Goal: Task Accomplishment & Management: Manage account settings

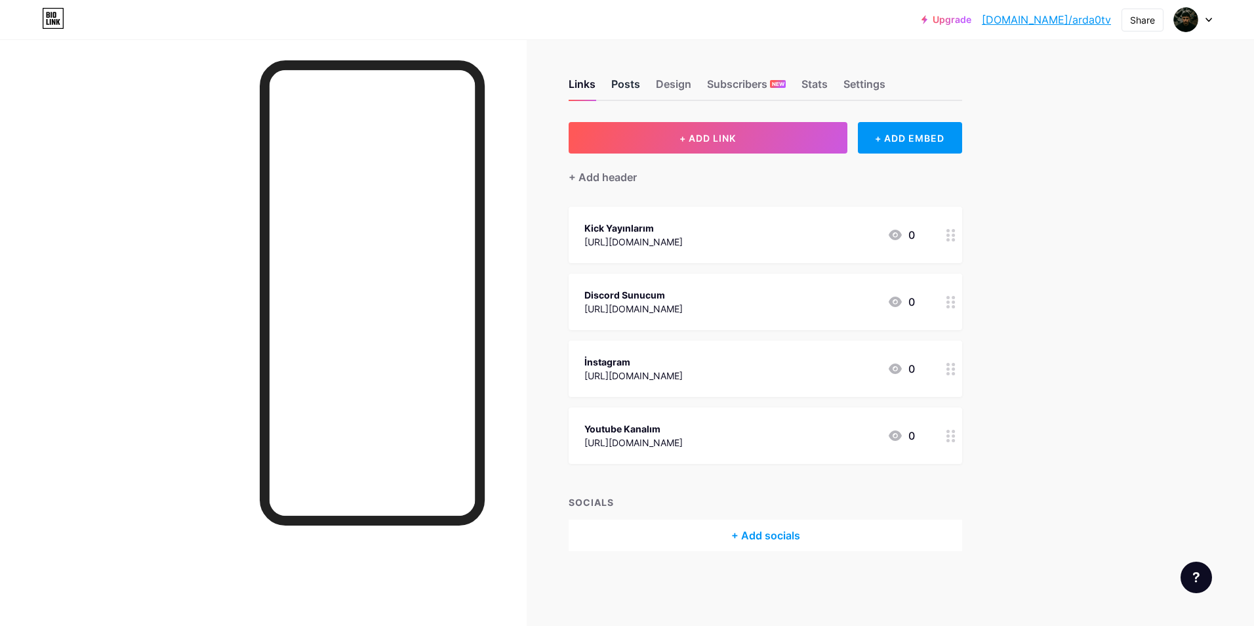
click at [635, 93] on div "Posts" at bounding box center [625, 88] width 29 height 24
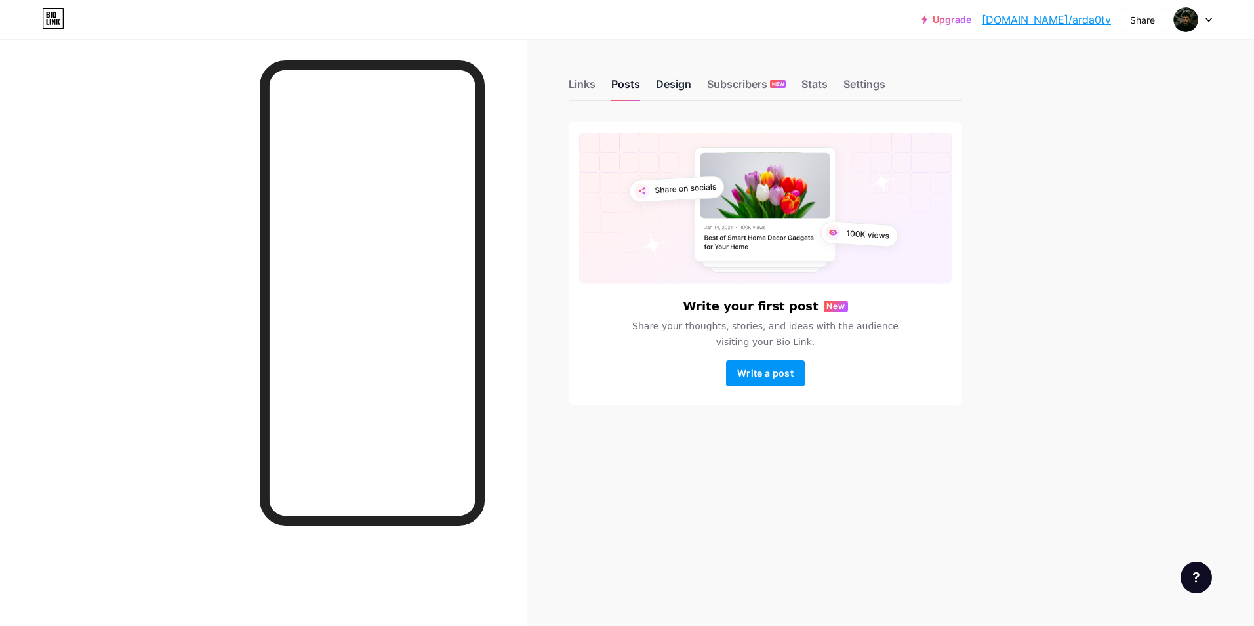
click at [661, 86] on div "Design" at bounding box center [673, 88] width 35 height 24
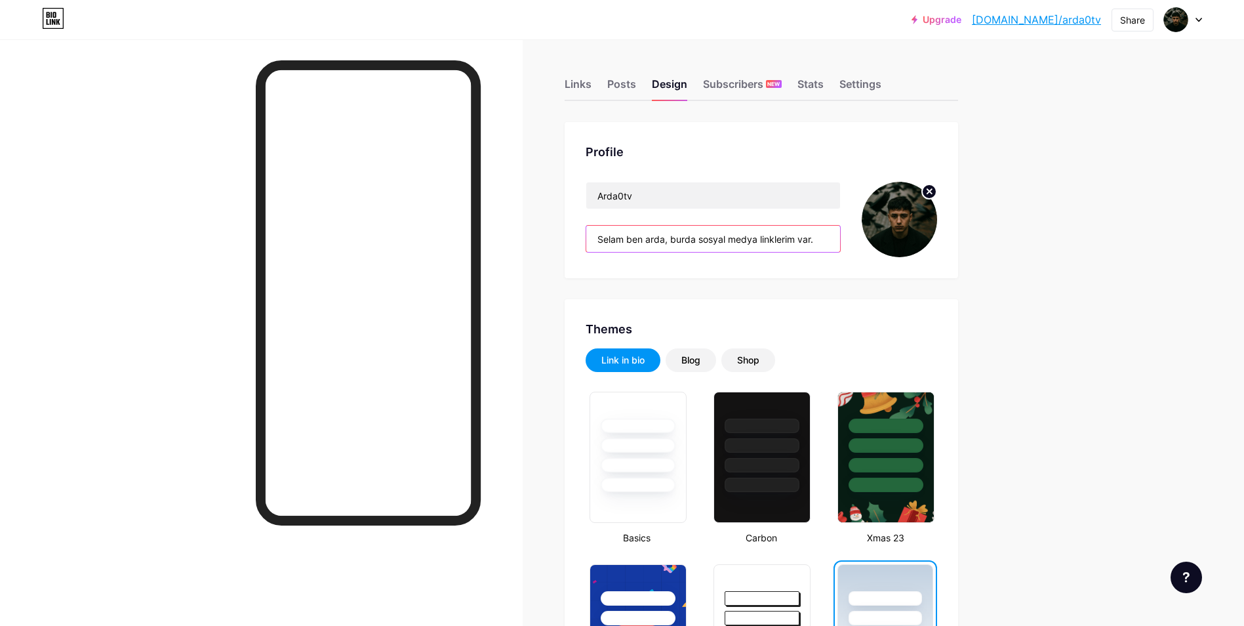
click at [688, 240] on input "Selam ben arda, burda sosyal medya linklerim var." at bounding box center [713, 239] width 254 height 26
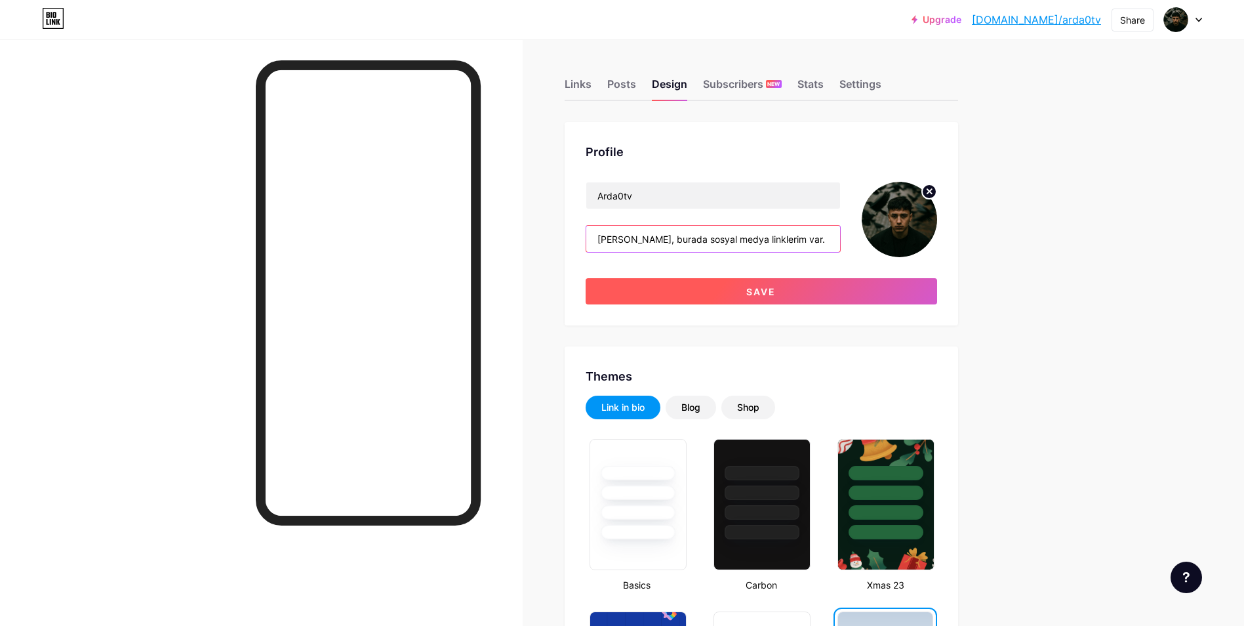
type input "[PERSON_NAME], burada sosyal medya linklerim var."
click at [750, 293] on button "Save" at bounding box center [762, 291] width 352 height 26
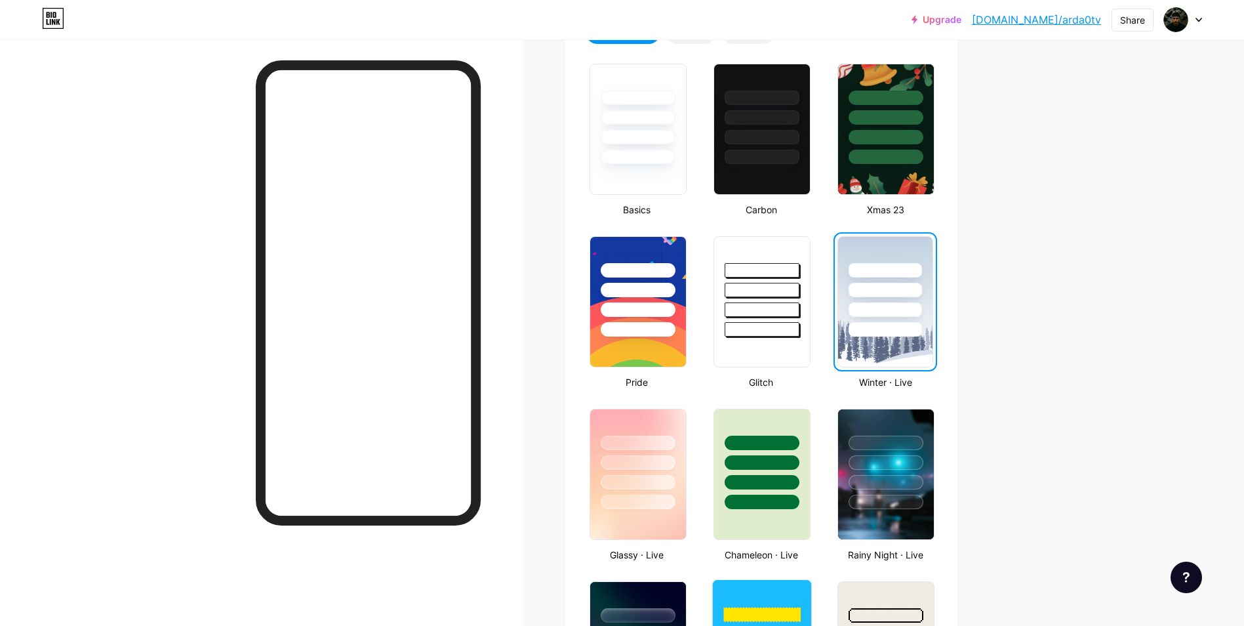
scroll to position [525, 0]
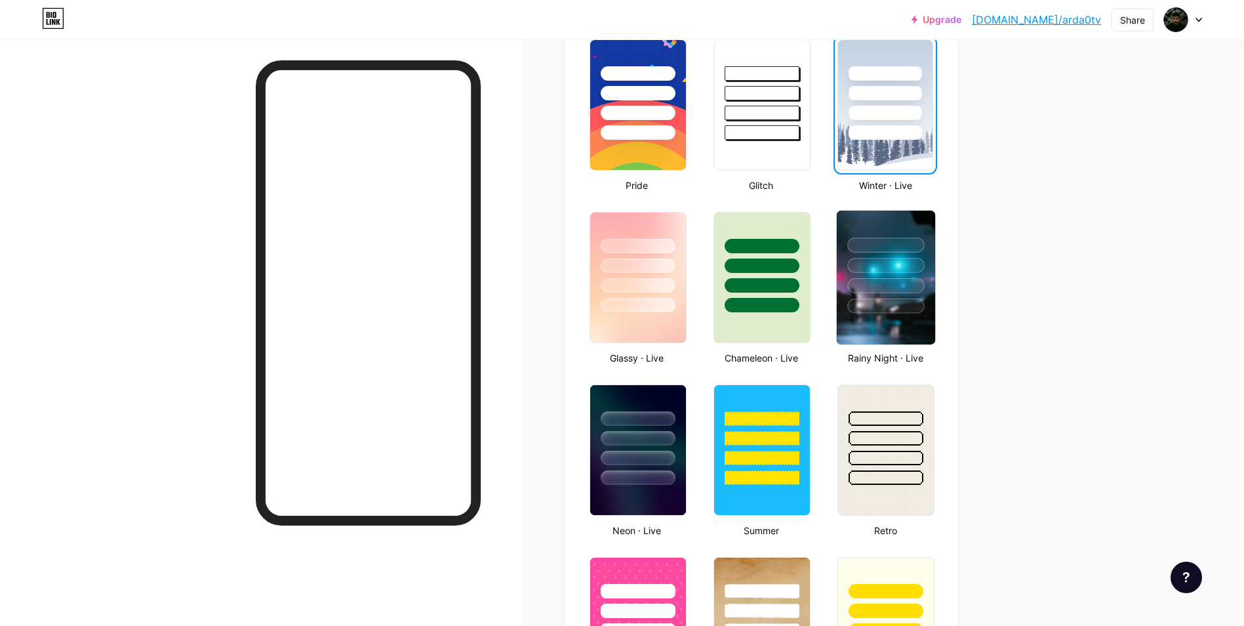
click at [863, 303] on div at bounding box center [886, 305] width 77 height 15
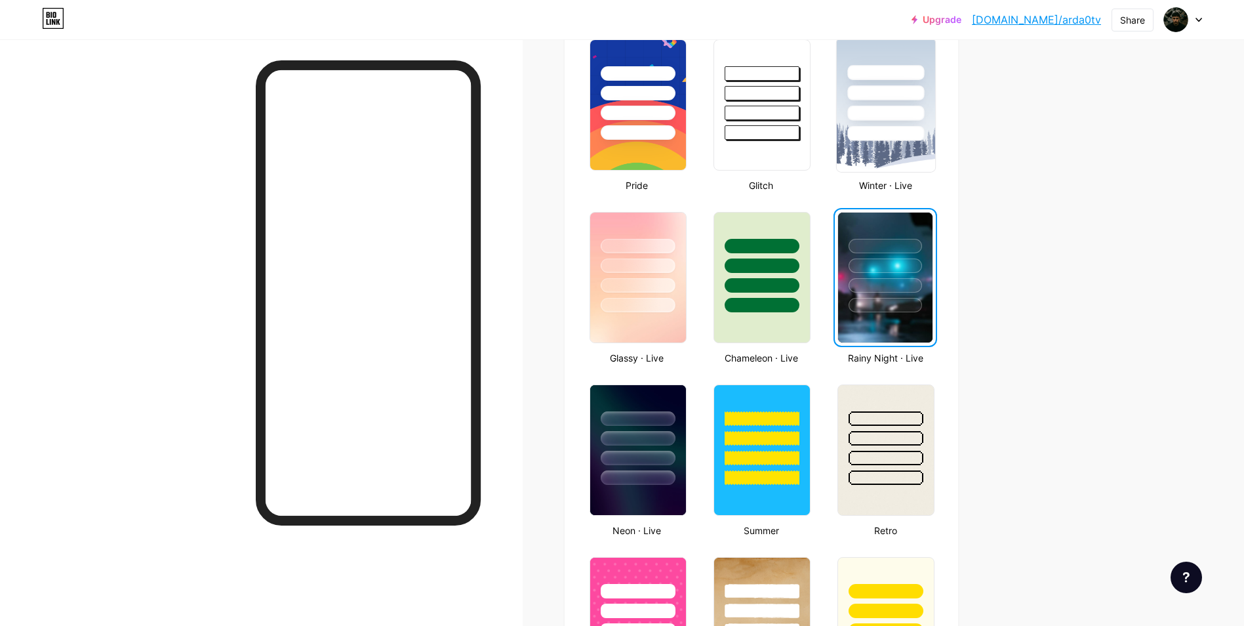
click at [873, 123] on div at bounding box center [886, 89] width 98 height 103
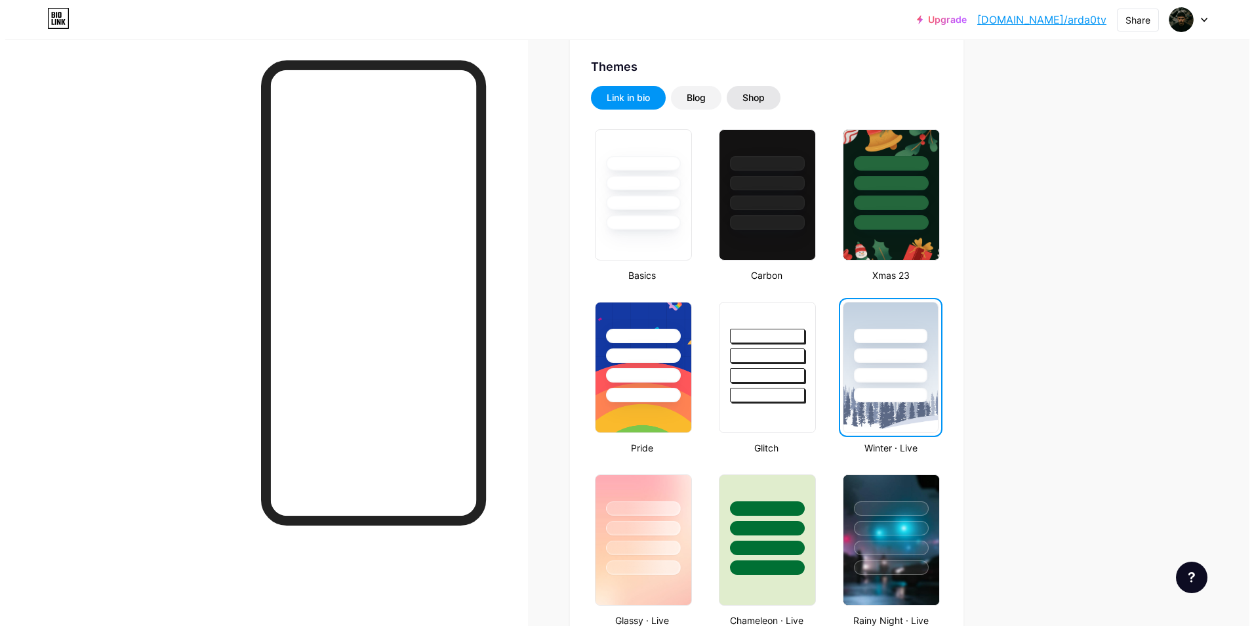
scroll to position [0, 0]
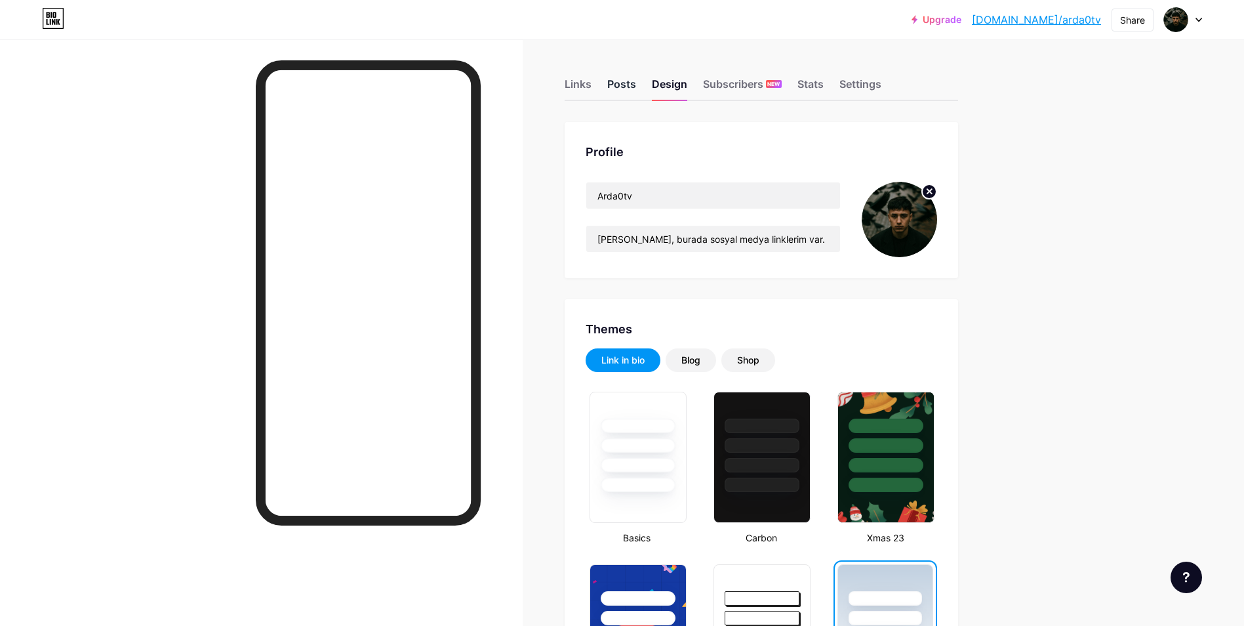
click at [621, 93] on div "Posts" at bounding box center [621, 88] width 29 height 24
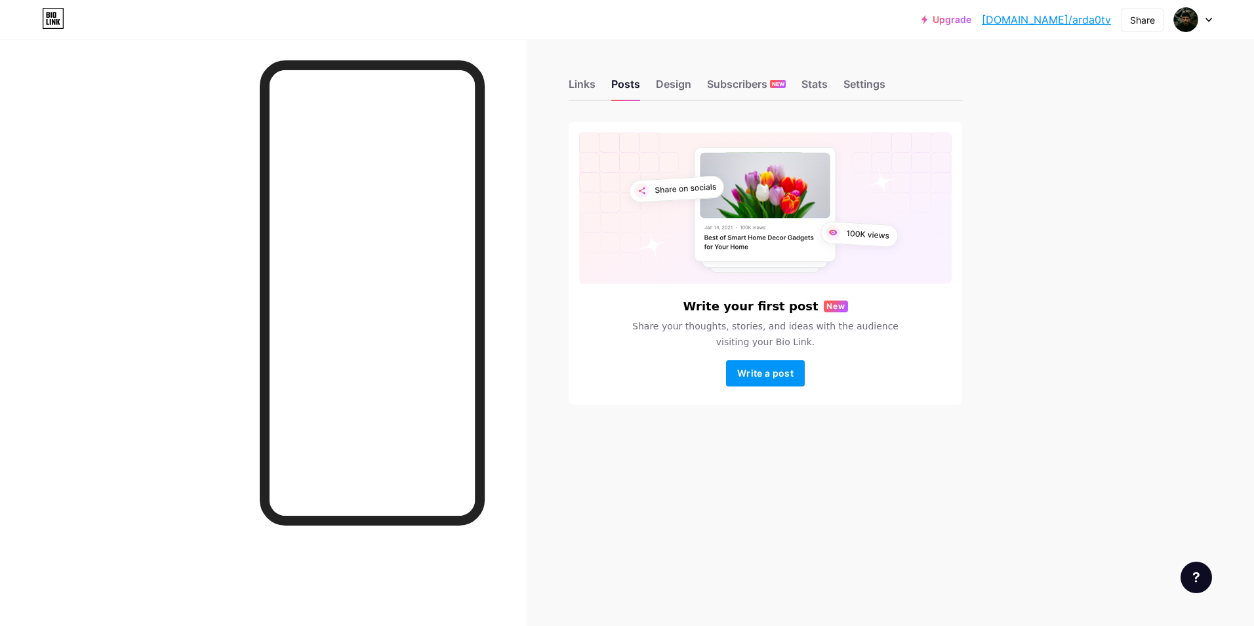
click at [598, 91] on div "Links Posts Design Subscribers NEW Stats Settings" at bounding box center [766, 78] width 394 height 46
click at [587, 91] on div "Links" at bounding box center [582, 88] width 27 height 24
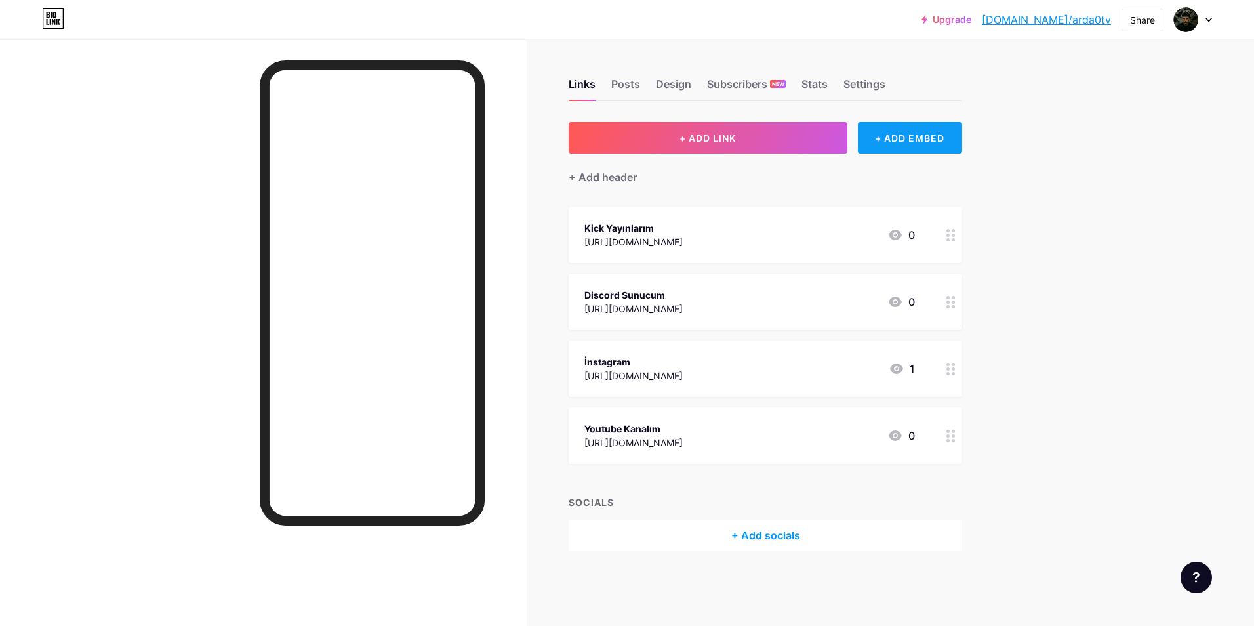
click at [939, 146] on div "+ ADD EMBED" at bounding box center [910, 137] width 104 height 31
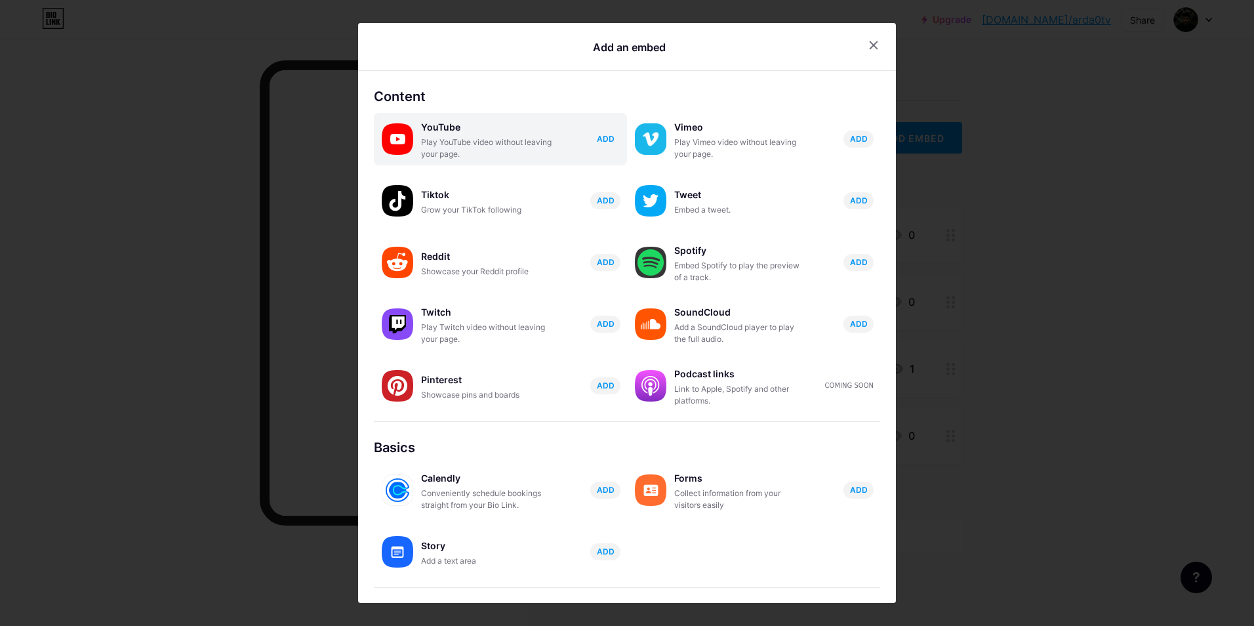
click at [595, 145] on button "ADD" at bounding box center [605, 139] width 30 height 17
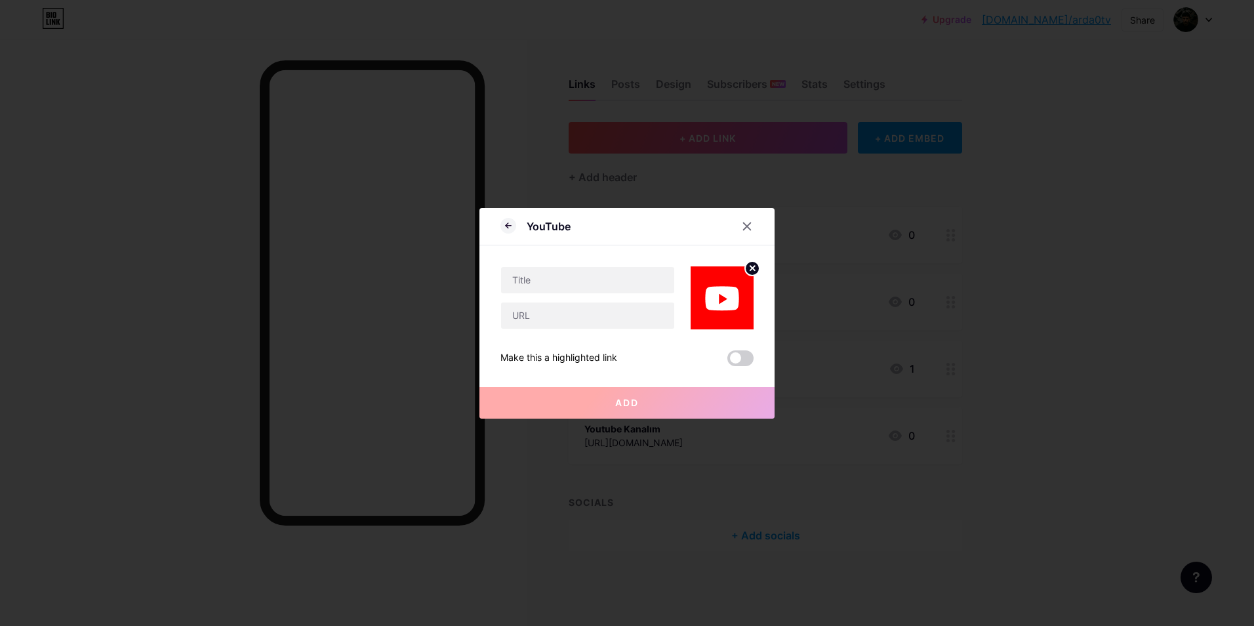
click at [595, 145] on div at bounding box center [627, 313] width 1254 height 626
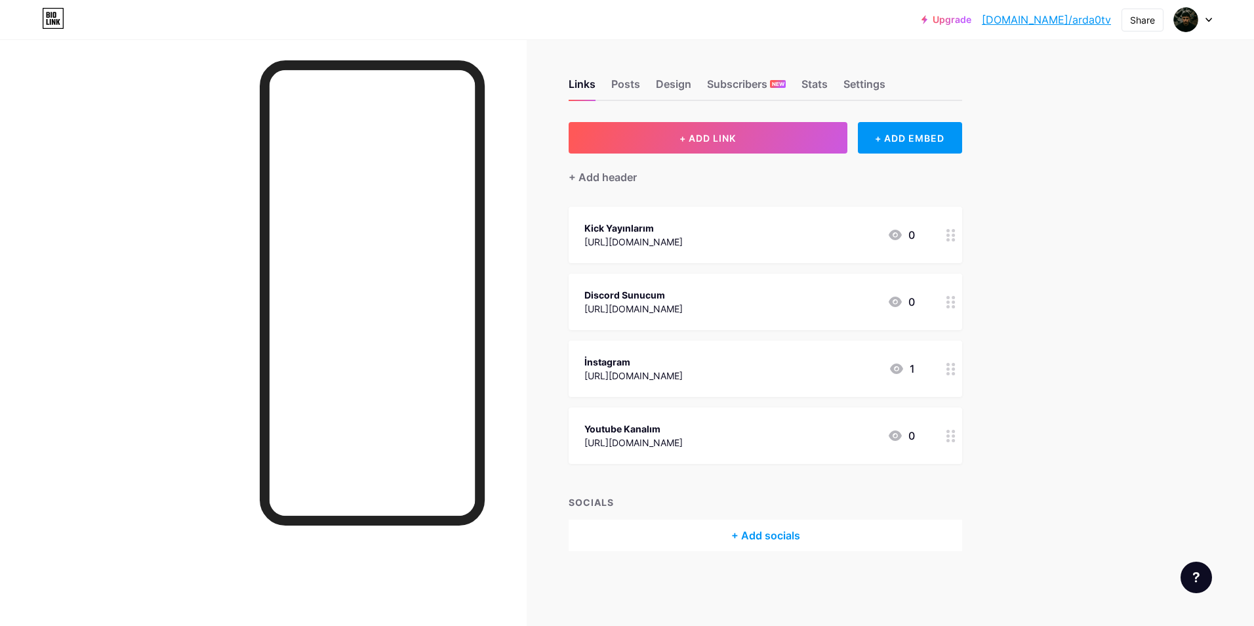
click at [750, 529] on div "+ Add socials" at bounding box center [766, 535] width 394 height 31
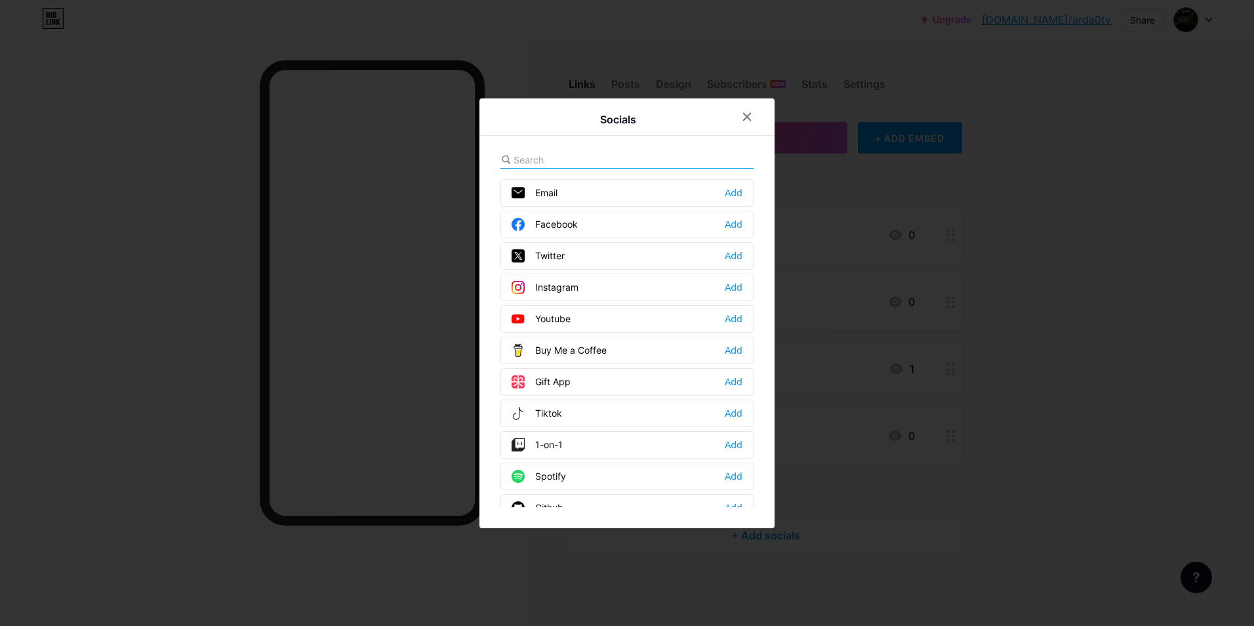
click at [581, 160] on input "text" at bounding box center [586, 160] width 145 height 14
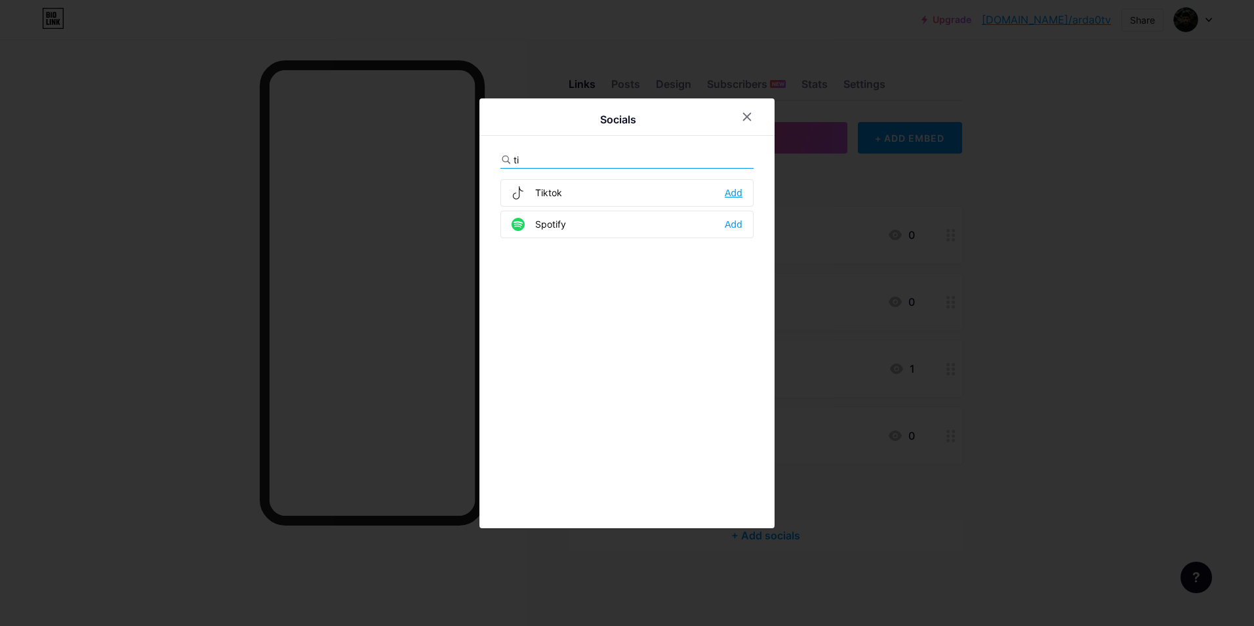
type input "ti"
click at [725, 190] on div "Add" at bounding box center [734, 192] width 18 height 13
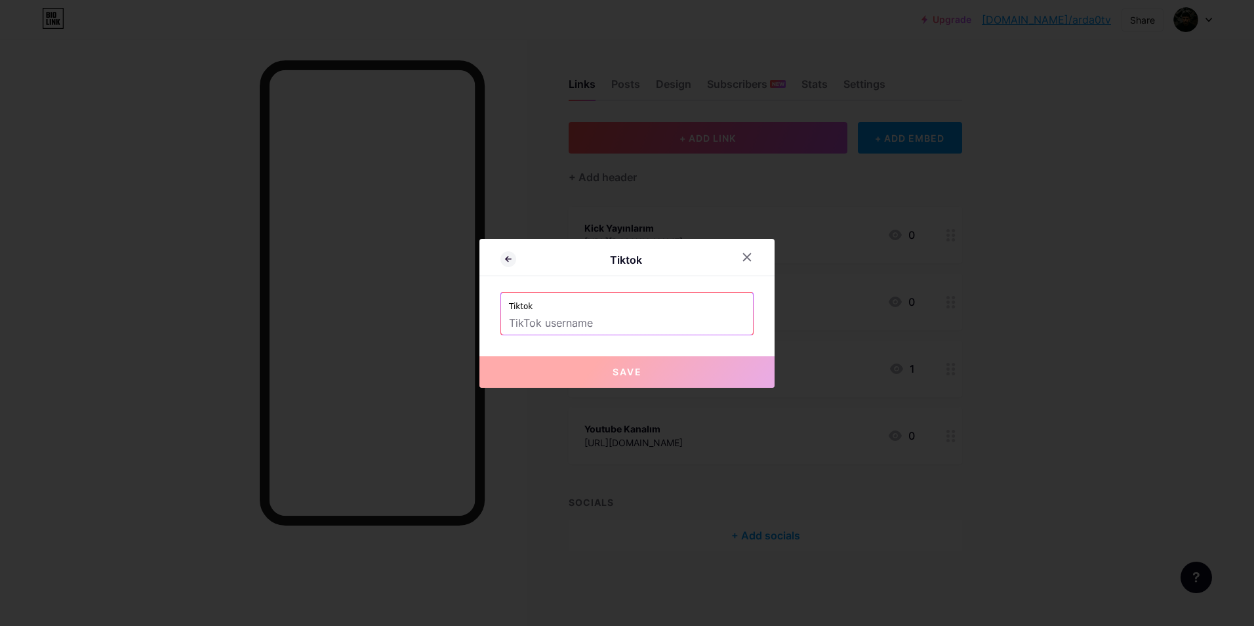
click at [633, 313] on input "text" at bounding box center [627, 323] width 236 height 22
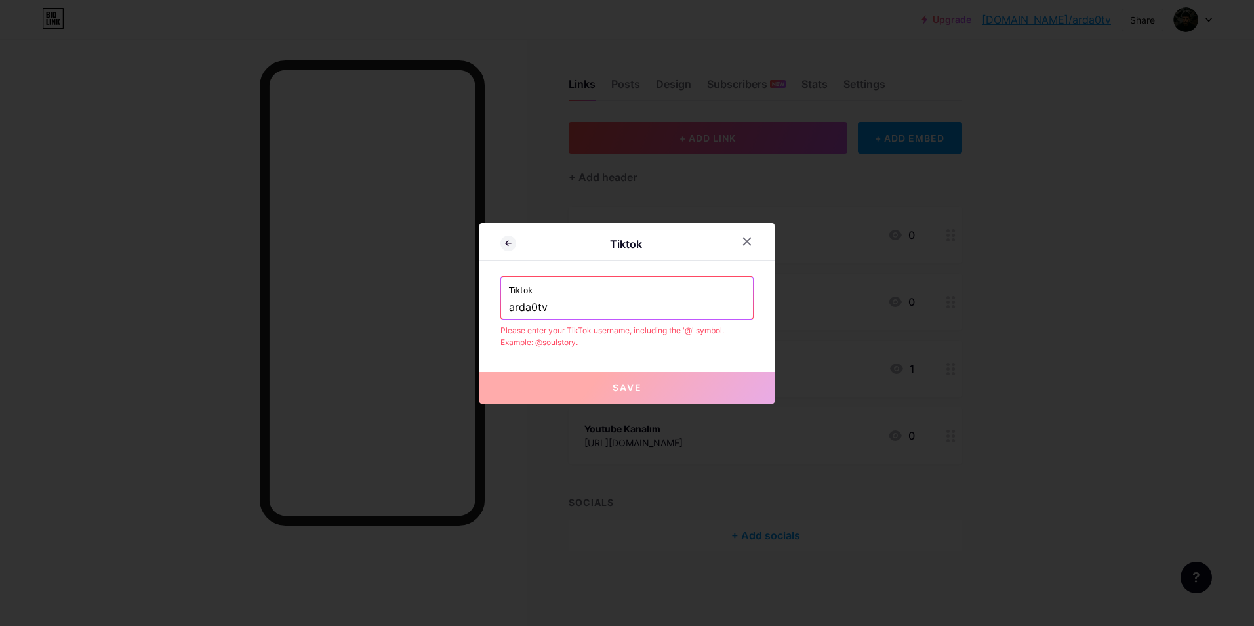
click at [662, 391] on button "Save" at bounding box center [627, 387] width 295 height 31
click at [509, 302] on input "arda0tv" at bounding box center [627, 307] width 236 height 22
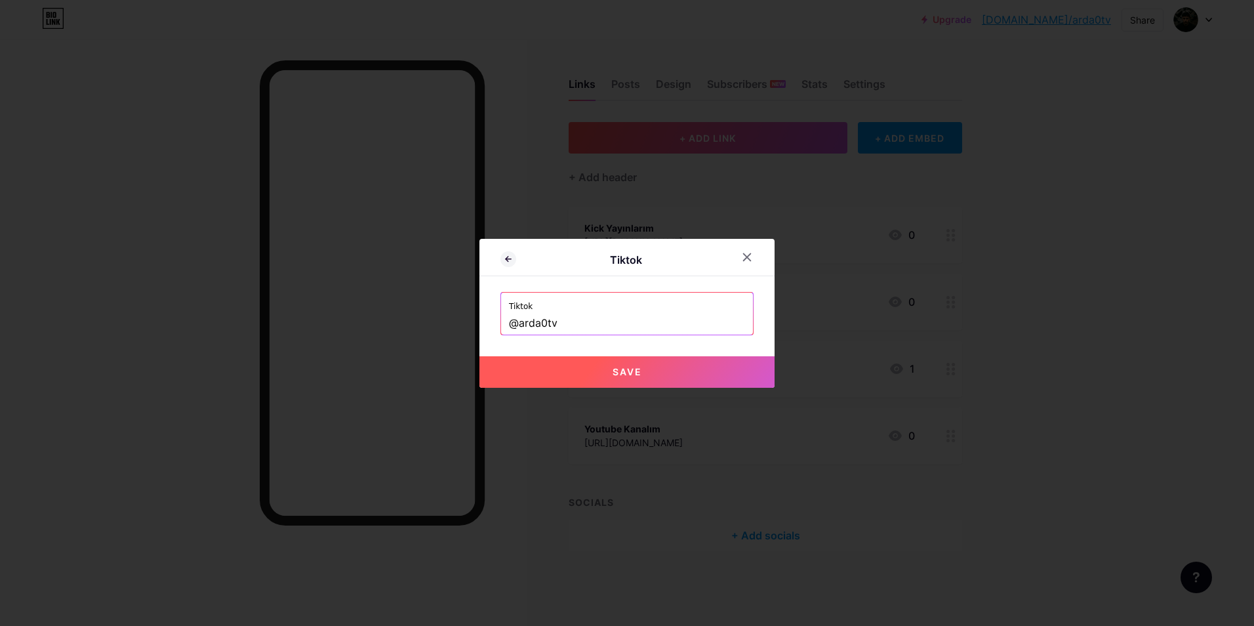
click at [596, 361] on button "Save" at bounding box center [627, 371] width 295 height 31
type input "[URL][DOMAIN_NAME]"
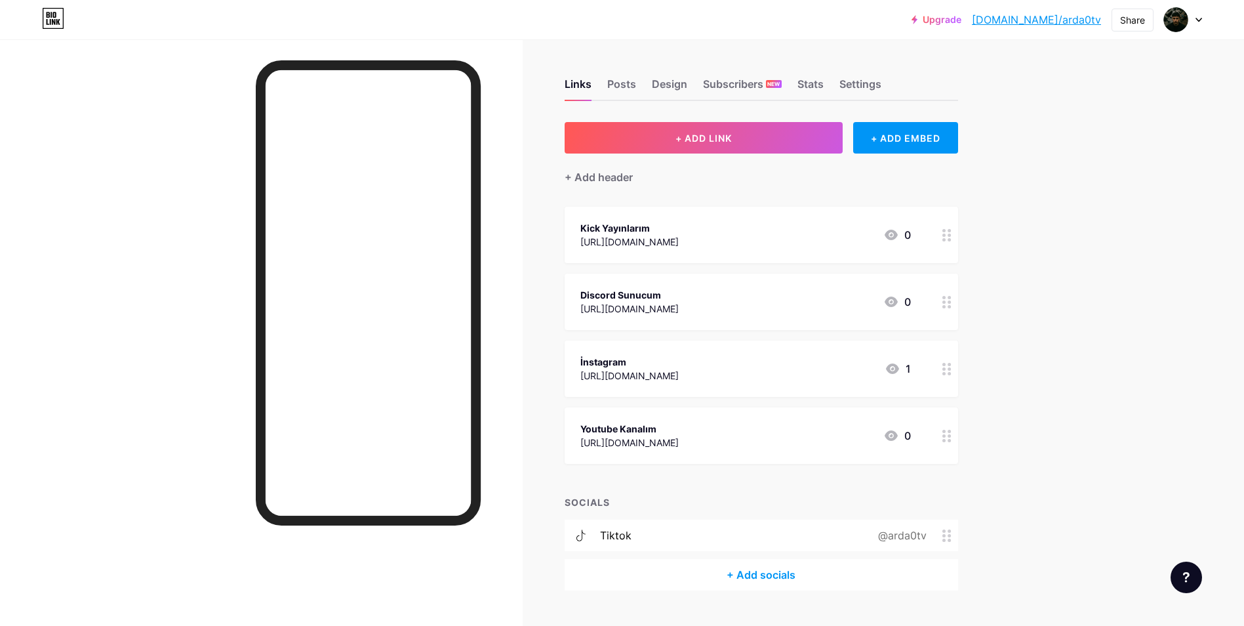
click at [951, 539] on circle at bounding box center [949, 540] width 3 height 3
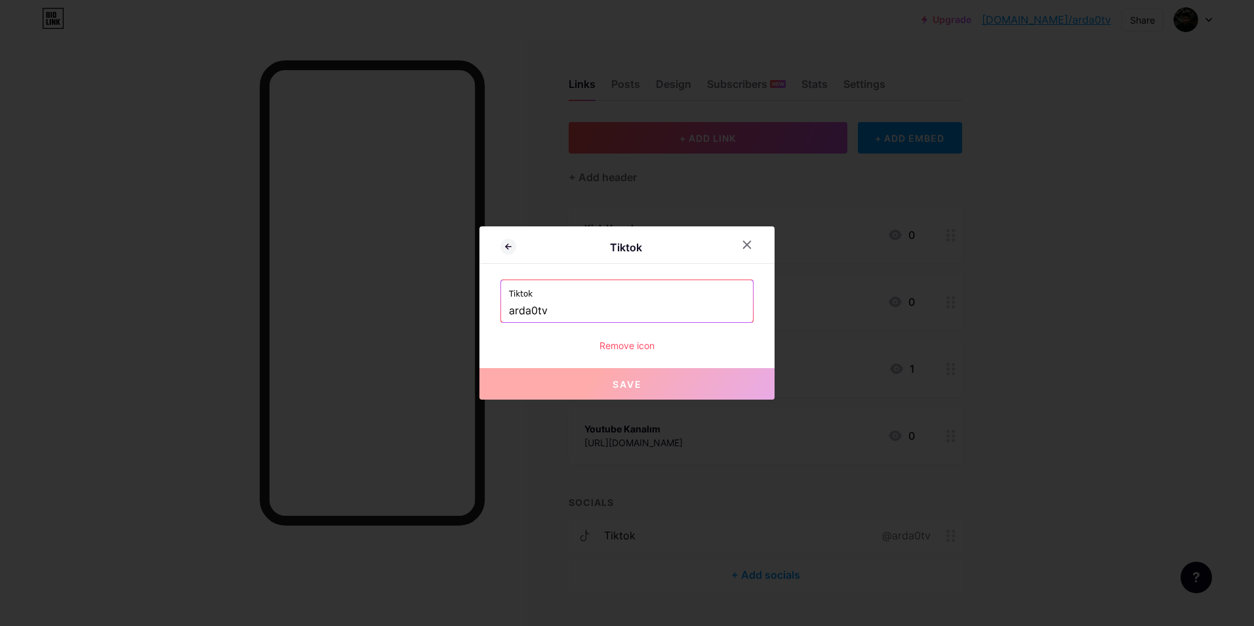
click at [632, 342] on div "Remove icon" at bounding box center [627, 345] width 253 height 14
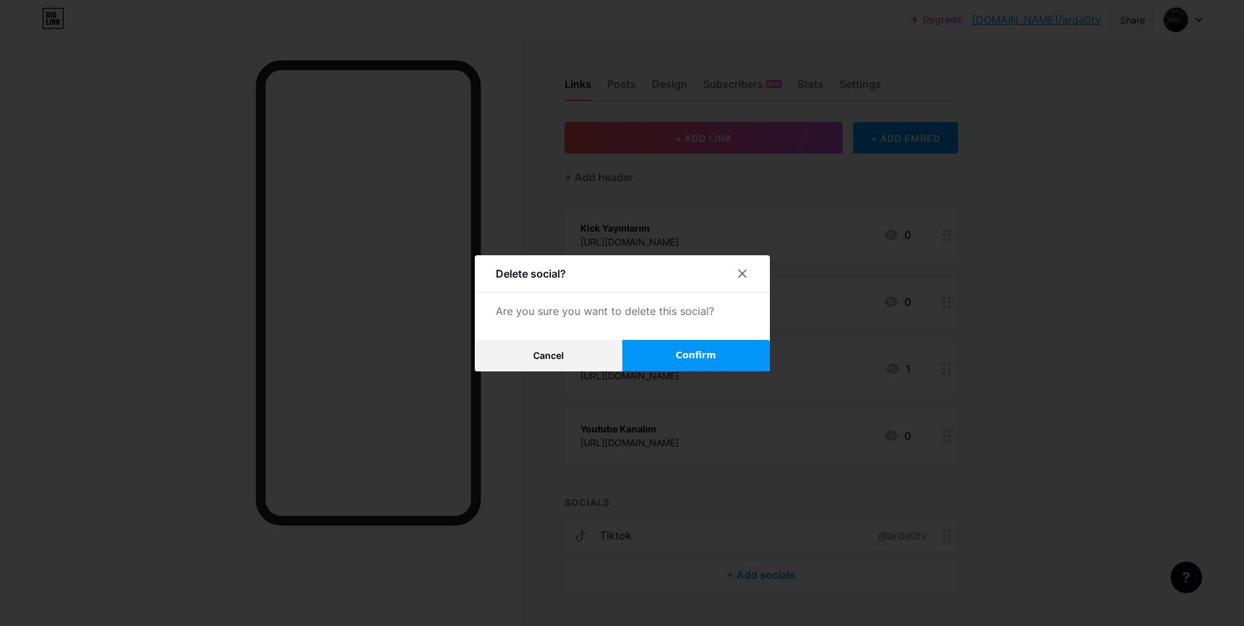
click at [642, 353] on button "Confirm" at bounding box center [697, 355] width 148 height 31
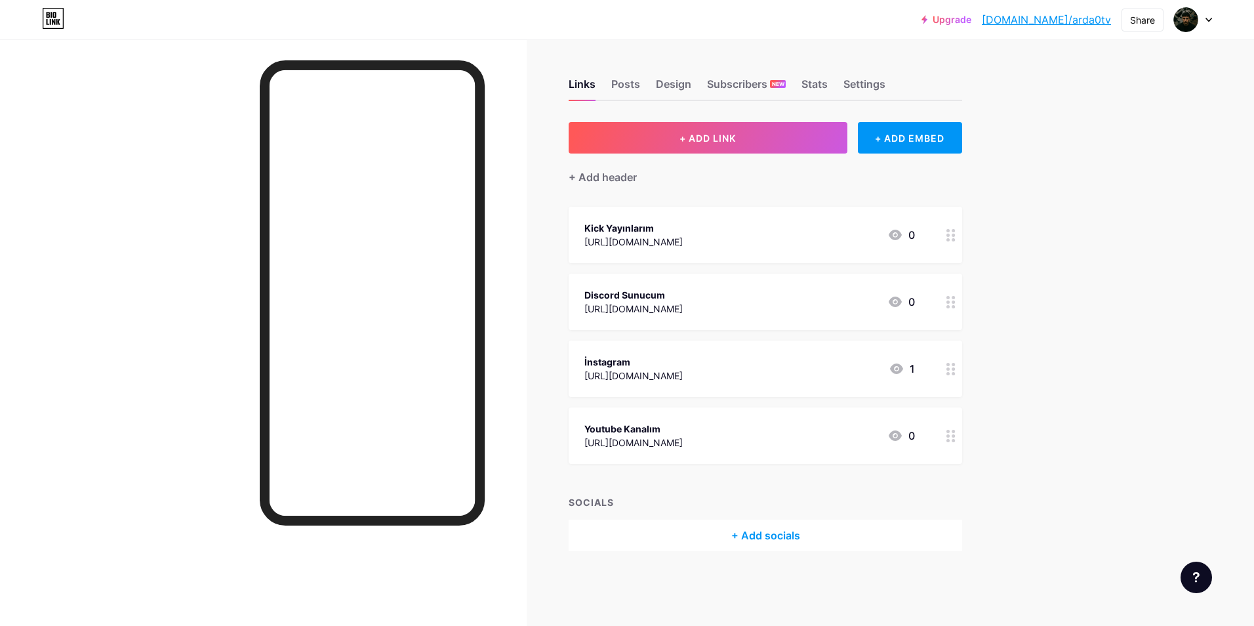
click at [722, 157] on div "+ Add header" at bounding box center [766, 169] width 394 height 32
click at [722, 142] on span "+ ADD LINK" at bounding box center [708, 138] width 56 height 11
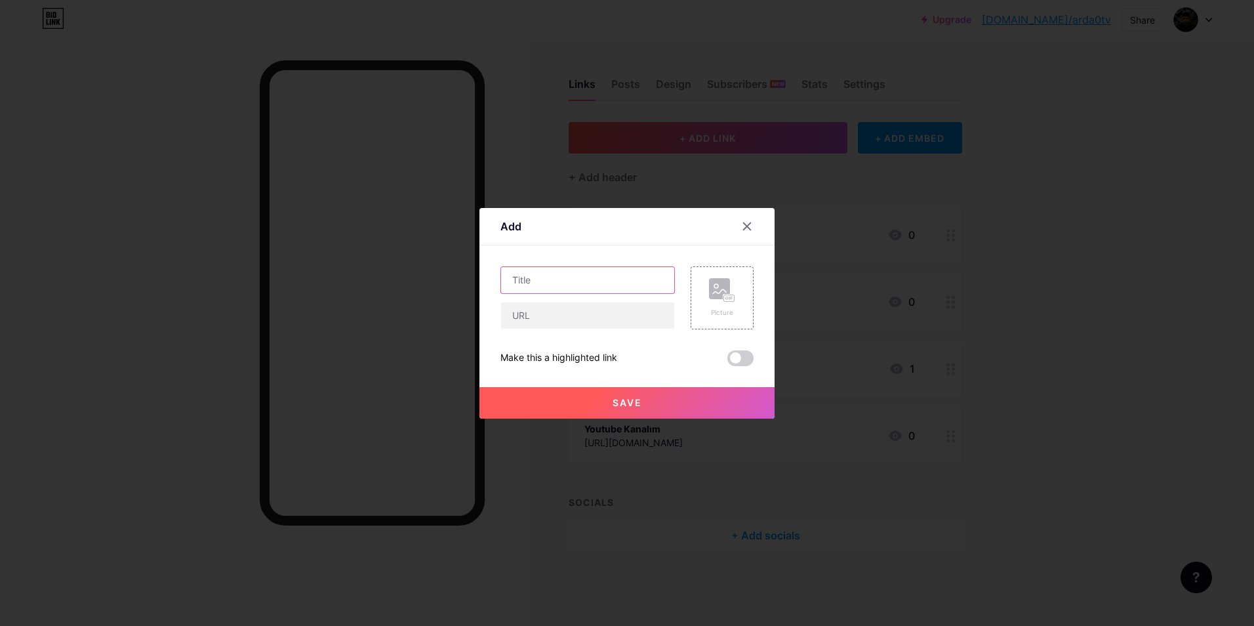
click at [626, 279] on input "text" at bounding box center [587, 280] width 173 height 26
type input "Tiktok Hesabım"
click at [598, 329] on div "Tiktok Hesabım Picture Make this a highlighted link Save" at bounding box center [627, 316] width 253 height 100
click at [607, 313] on input "text" at bounding box center [587, 315] width 173 height 26
click at [535, 320] on input "text" at bounding box center [587, 315] width 173 height 26
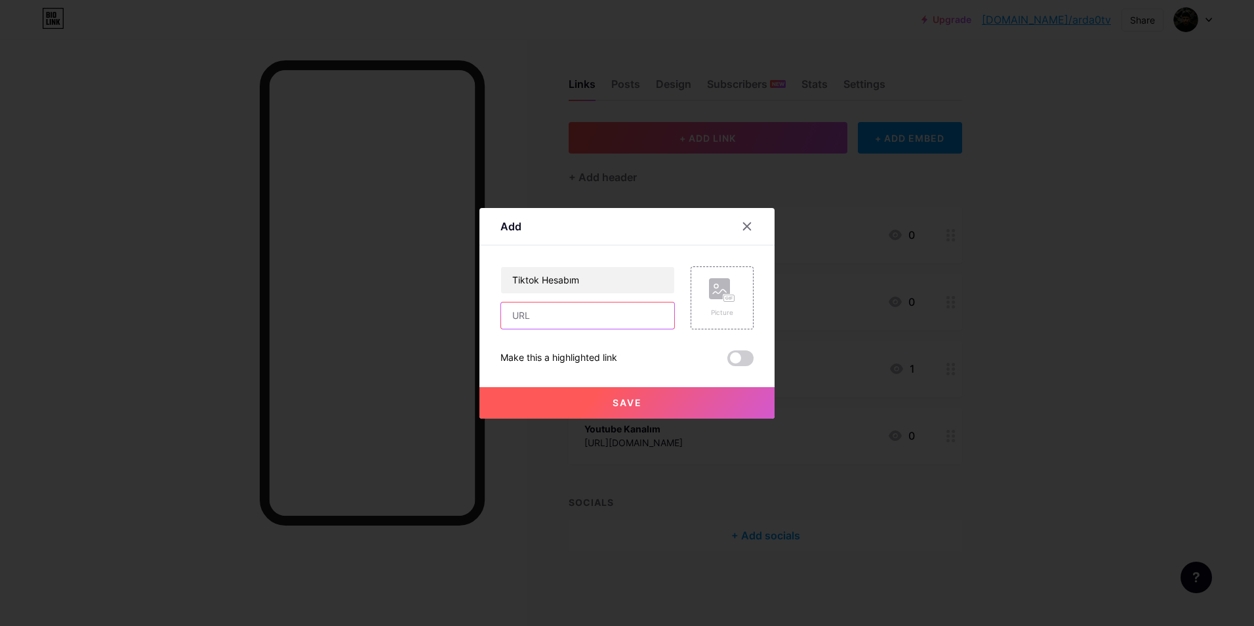
click at [541, 305] on input "text" at bounding box center [587, 315] width 173 height 26
paste input "[DOMAIN_NAME][URL]"
type input "[DOMAIN_NAME][URL]"
click at [628, 399] on span "Save" at bounding box center [628, 402] width 30 height 11
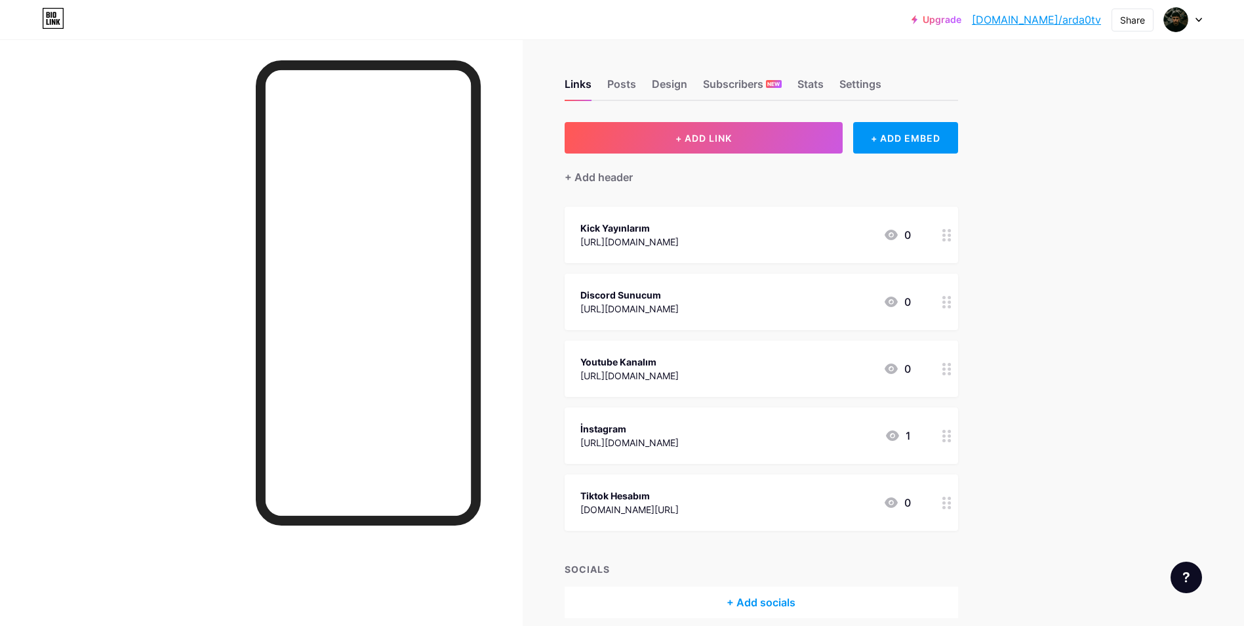
click at [679, 424] on div "İnstagram" at bounding box center [630, 429] width 98 height 14
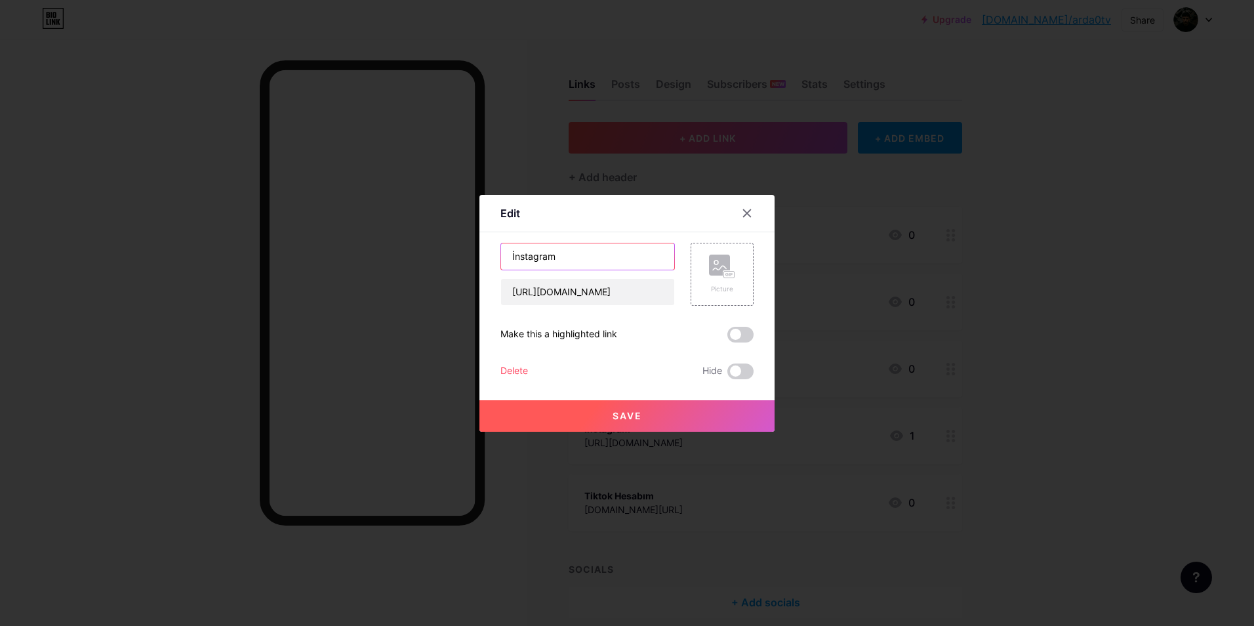
click at [619, 266] on input "İnstagram" at bounding box center [587, 256] width 173 height 26
type input "İnstagram Hesabım"
click at [676, 417] on button "Save" at bounding box center [627, 415] width 295 height 31
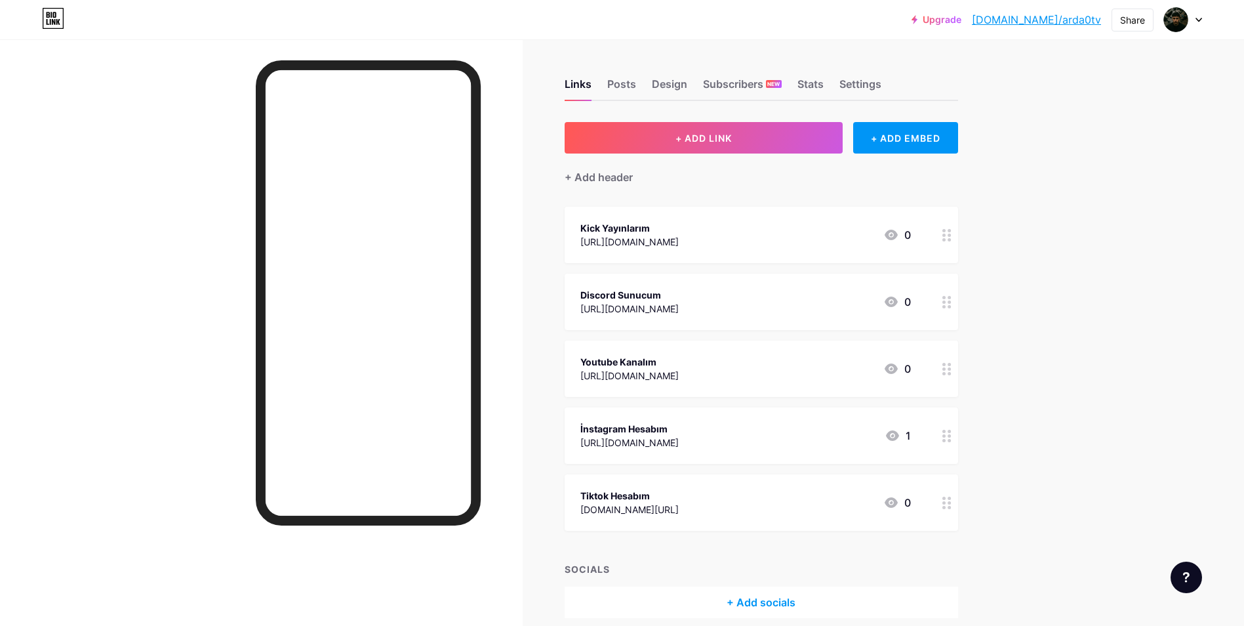
scroll to position [57, 0]
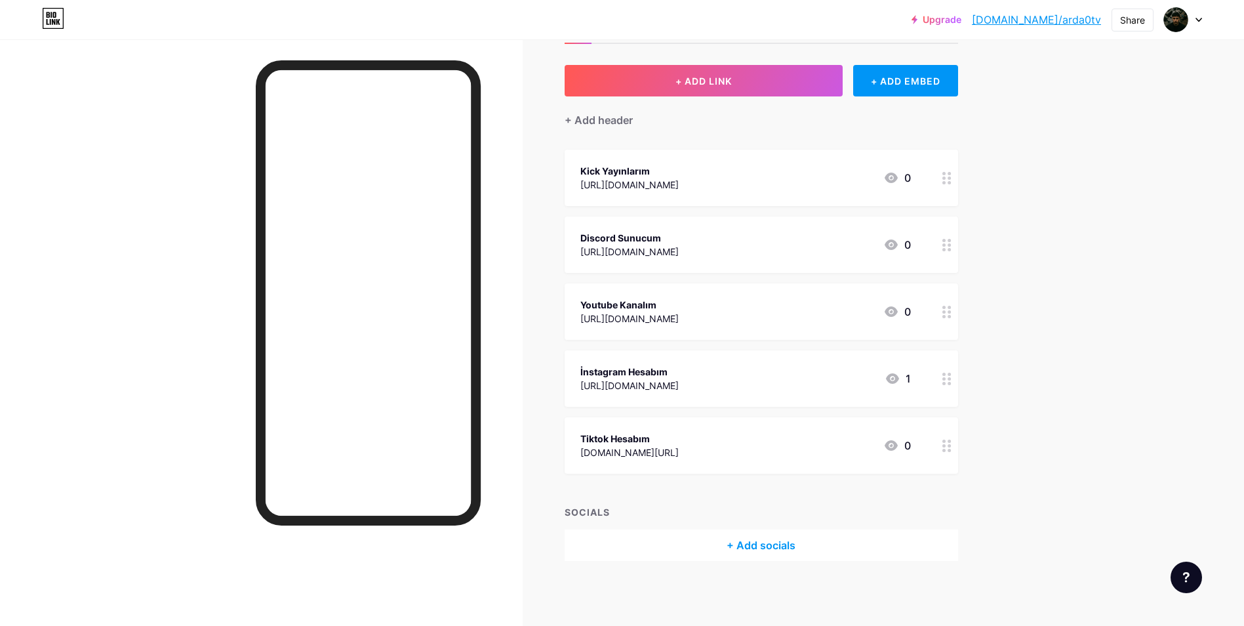
drag, startPoint x: 826, startPoint y: 289, endPoint x: 808, endPoint y: 459, distance: 170.8
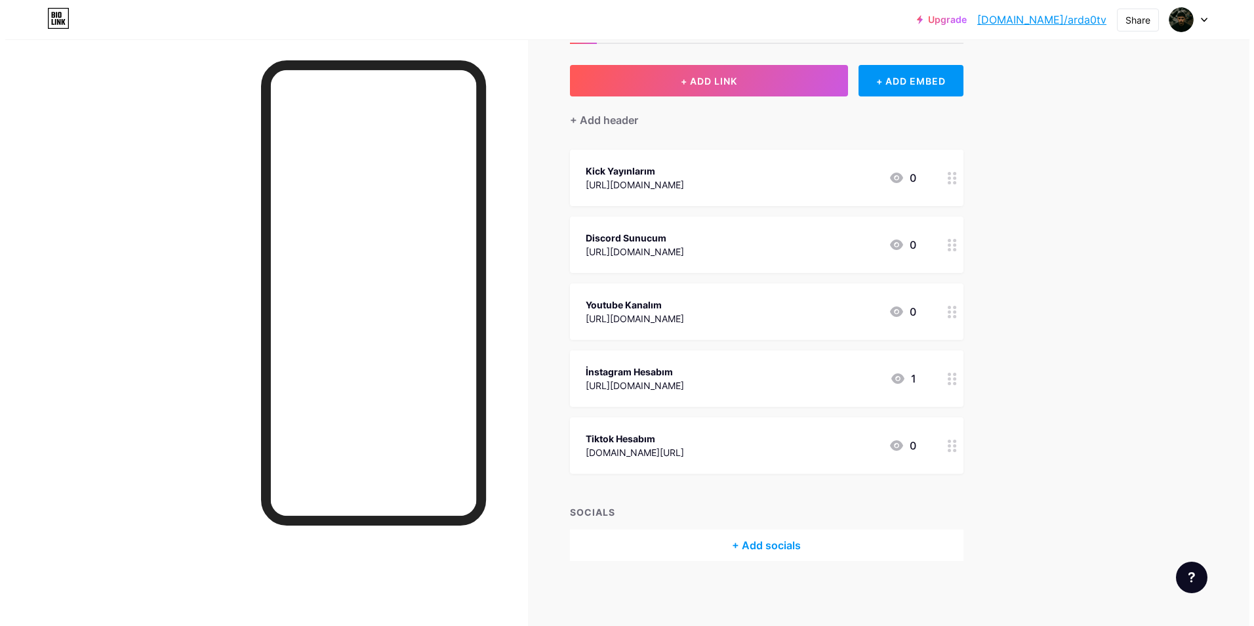
scroll to position [0, 0]
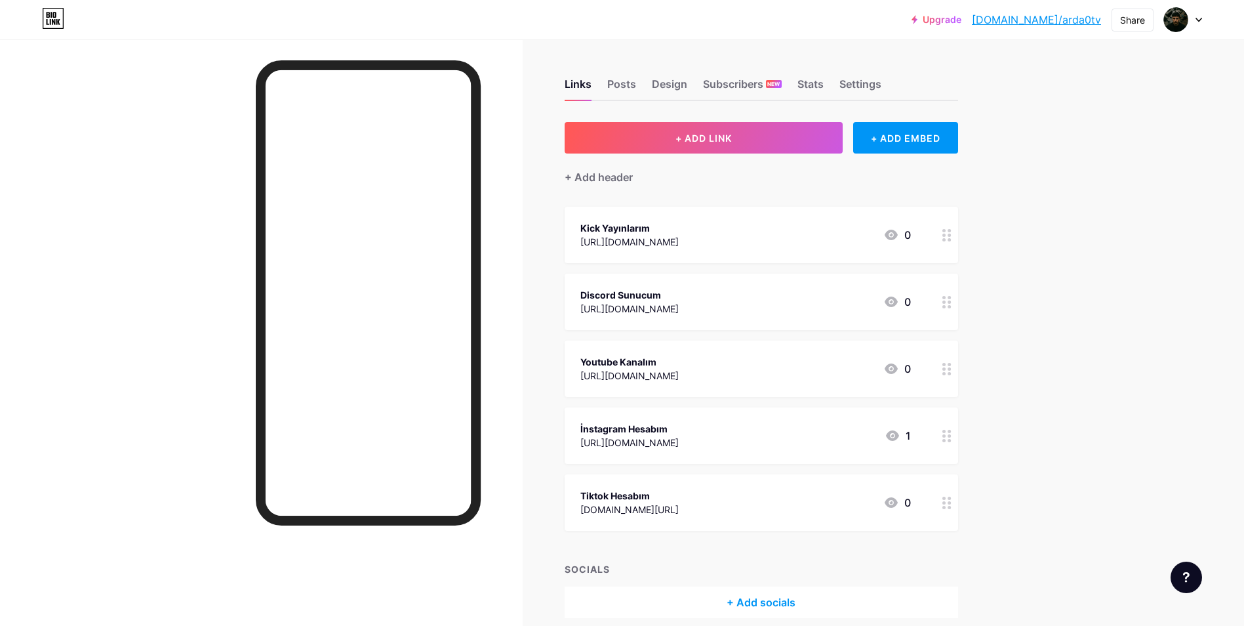
drag, startPoint x: 718, startPoint y: 502, endPoint x: 682, endPoint y: 501, distance: 35.4
click at [679, 501] on div "Tiktok Hesabım" at bounding box center [630, 496] width 98 height 14
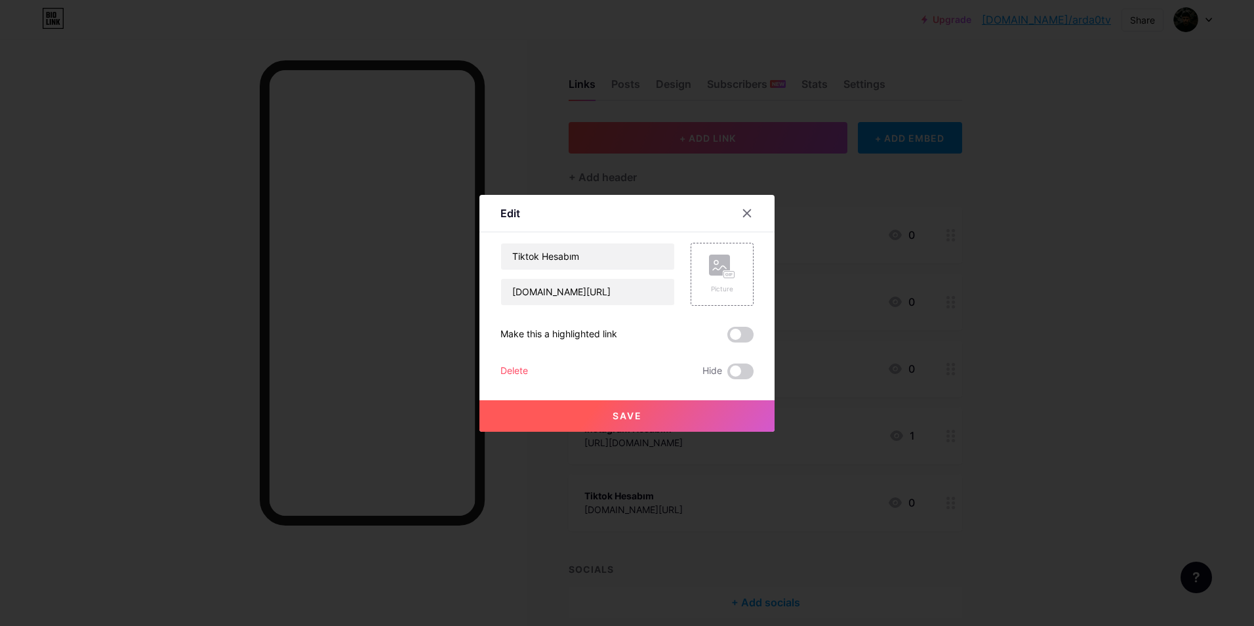
click at [506, 371] on div "Delete" at bounding box center [515, 371] width 28 height 16
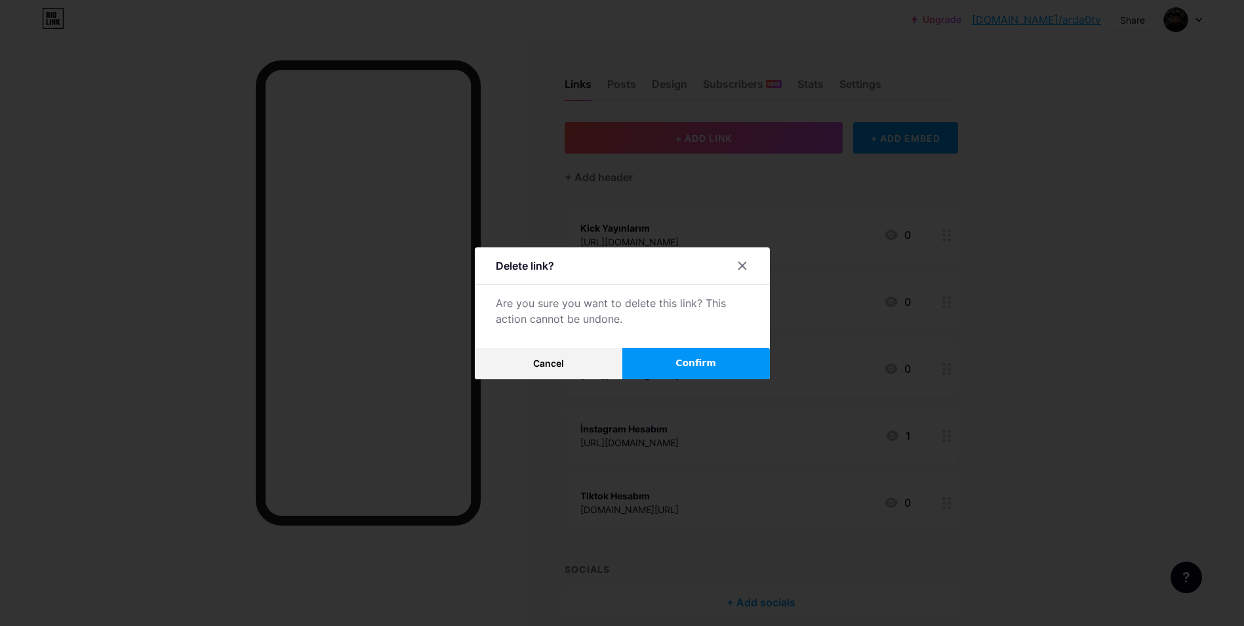
click at [689, 377] on button "Confirm" at bounding box center [697, 363] width 148 height 31
